Goal: Transaction & Acquisition: Purchase product/service

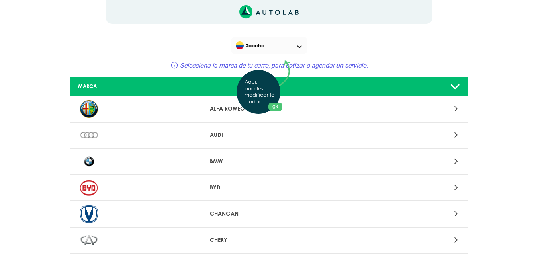
click at [457, 83] on div "Aquí, puedes modificar la ciudad. OK .aex,.bex{fill:none!important;stroke:#50c4…" at bounding box center [269, 127] width 538 height 255
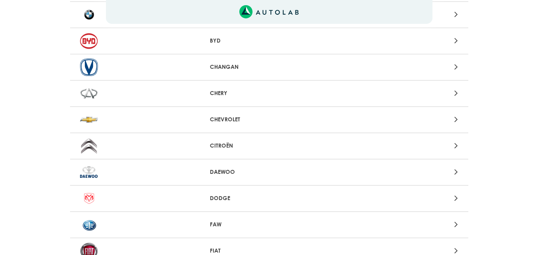
scroll to position [159, 0]
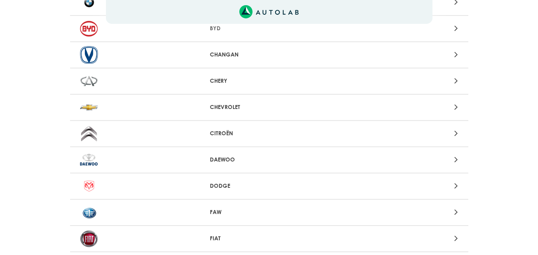
click at [335, 110] on div at bounding box center [399, 107] width 130 height 11
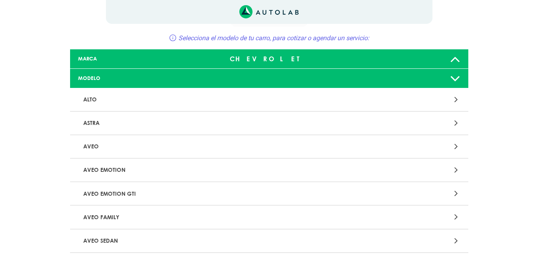
scroll to position [40, 0]
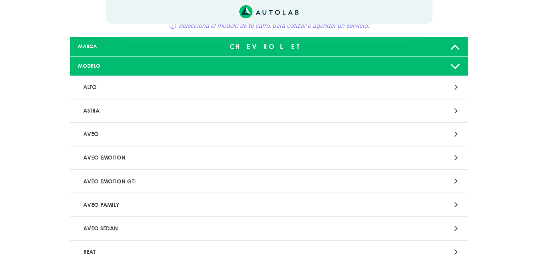
click at [252, 161] on p "AVEO EMOTION" at bounding box center [204, 157] width 248 height 15
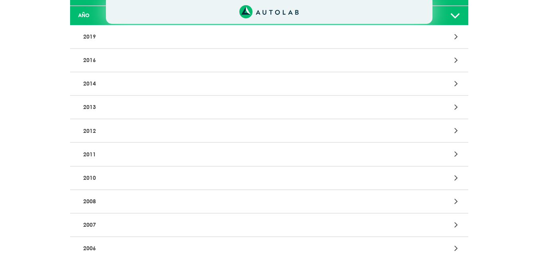
scroll to position [159, 0]
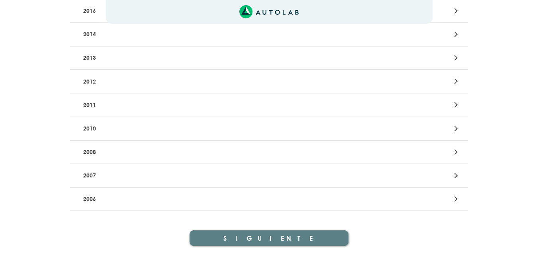
click at [236, 152] on p "2008" at bounding box center [204, 152] width 248 height 15
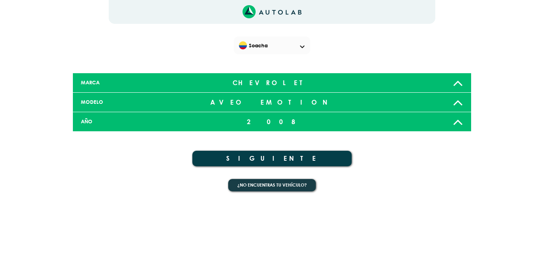
click at [236, 154] on button "SIGUIENTE" at bounding box center [271, 159] width 159 height 16
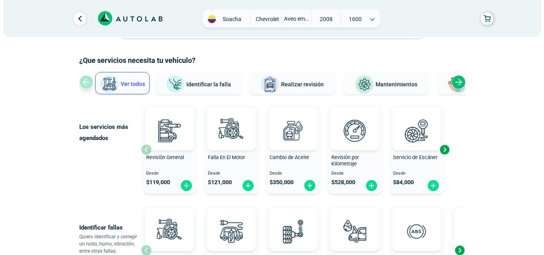
scroll to position [40, 0]
